Goal: Transaction & Acquisition: Purchase product/service

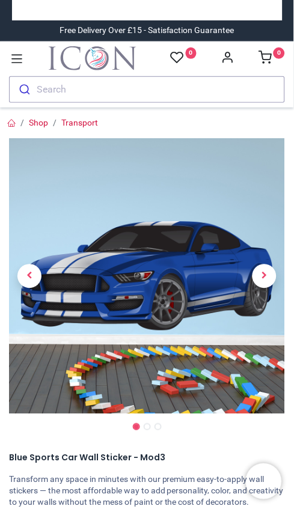
click at [263, 288] on span "Next" at bounding box center [264, 276] width 24 height 24
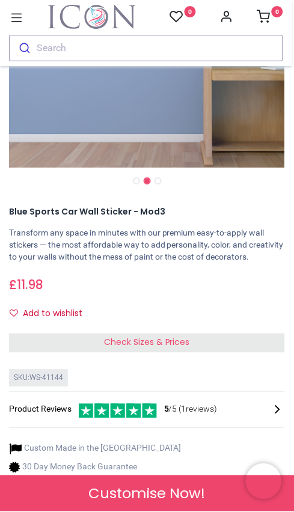
scroll to position [279, 0]
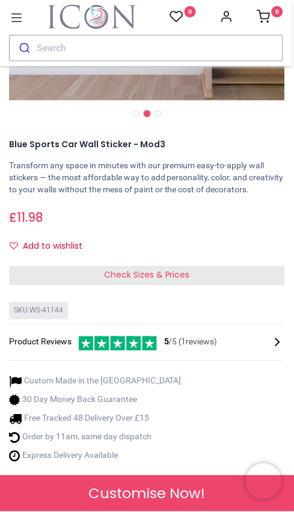
click at [159, 281] on span "Check Sizes & Prices" at bounding box center [147, 275] width 86 height 12
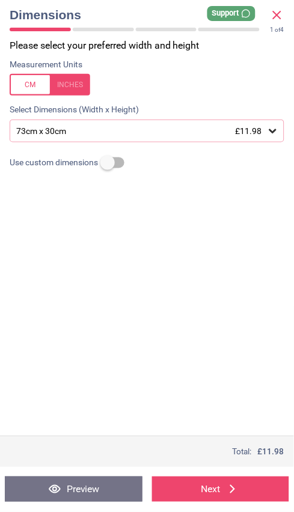
click at [268, 137] on icon at bounding box center [273, 131] width 12 height 12
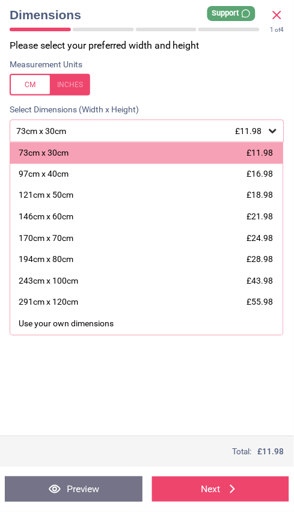
click at [67, 181] on div "97cm x 40cm" at bounding box center [44, 175] width 50 height 12
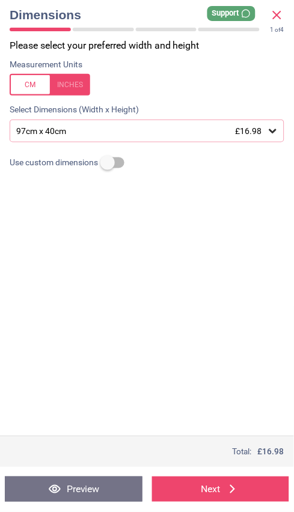
click at [221, 481] on button "Next" at bounding box center [221, 489] width 138 height 25
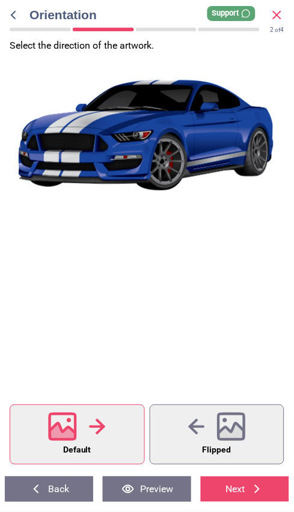
click at [165, 312] on div at bounding box center [146, 232] width 292 height 307
